Goal: Task Accomplishment & Management: Complete application form

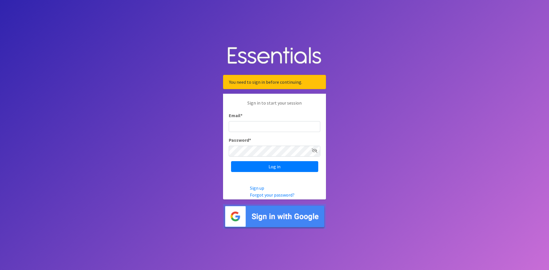
drag, startPoint x: 264, startPoint y: 131, endPoint x: 262, endPoint y: 128, distance: 3.7
click at [264, 131] on input "Email *" at bounding box center [274, 126] width 91 height 11
click at [281, 129] on input "karenloaiza@icloud.com" at bounding box center [274, 126] width 91 height 11
drag, startPoint x: 281, startPoint y: 128, endPoint x: 272, endPoint y: 128, distance: 8.9
click at [275, 128] on input "karenloaiza@icloud.com" at bounding box center [274, 126] width 91 height 11
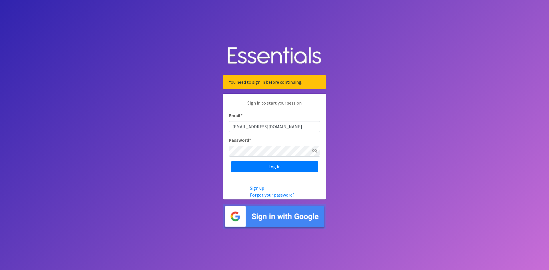
type input "[PERSON_NAME][EMAIL_ADDRESS][DOMAIN_NAME]"
click at [277, 164] on input "Log in" at bounding box center [274, 166] width 87 height 11
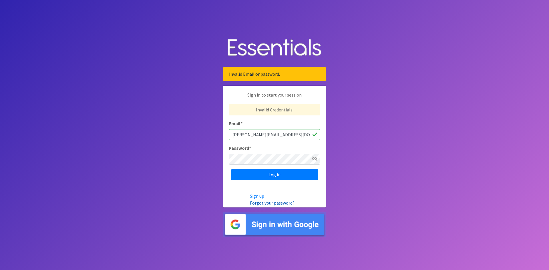
click at [275, 203] on link "Forgot your password?" at bounding box center [272, 203] width 45 height 6
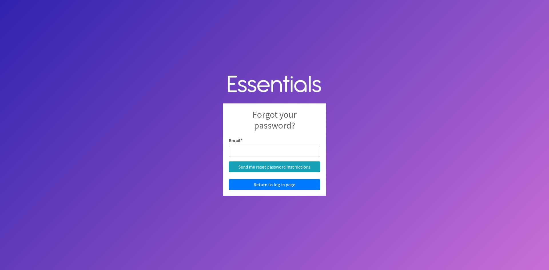
click at [269, 154] on input "Email *" at bounding box center [274, 151] width 91 height 11
type input "[PERSON_NAME][EMAIL_ADDRESS][DOMAIN_NAME]"
click at [274, 168] on input "Send me reset password instructions" at bounding box center [274, 166] width 91 height 11
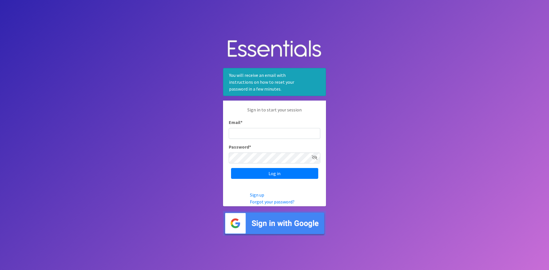
click at [418, 198] on body "You will receive an email with instructions on how to reset your password in a …" at bounding box center [274, 135] width 549 height 270
click at [306, 225] on img at bounding box center [274, 223] width 103 height 25
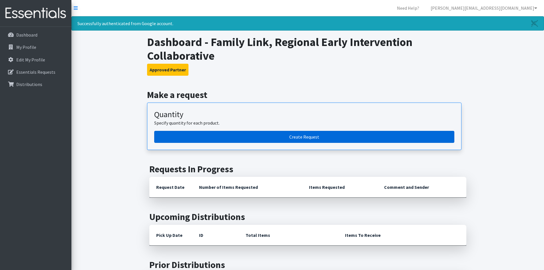
click at [289, 136] on link "Create Request" at bounding box center [304, 137] width 300 height 12
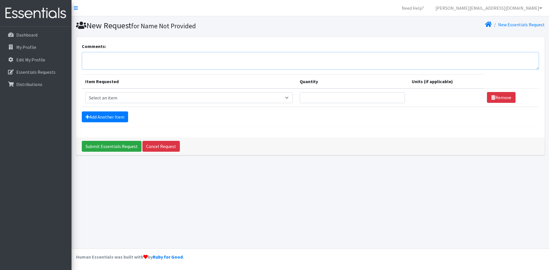
click at [120, 57] on textarea "Comments:" at bounding box center [310, 61] width 457 height 18
type textarea "this will serve 2 families."
click at [199, 99] on select "Select an item # of Children this order will serve # of Individuals Living in H…" at bounding box center [188, 97] width 207 height 11
select select "6076"
click at [85, 92] on select "Select an item # of Children this order will serve # of Individuals Living in H…" at bounding box center [188, 97] width 207 height 11
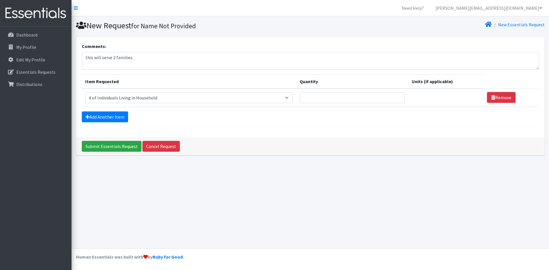
click at [288, 136] on div "Comments: this will serve 2 families. Item Requested Quantity Units (if applica…" at bounding box center [310, 87] width 468 height 100
click at [337, 97] on input "Quantity" at bounding box center [351, 97] width 105 height 11
click at [353, 99] on input "Quantity" at bounding box center [351, 97] width 105 height 11
click at [397, 97] on input "1" at bounding box center [351, 97] width 105 height 11
click at [397, 97] on input "2" at bounding box center [351, 97] width 105 height 11
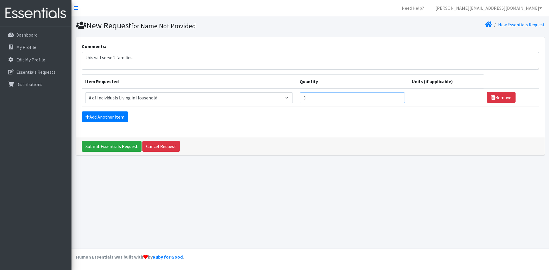
type input "3"
click at [397, 97] on input "3" at bounding box center [351, 97] width 105 height 11
